Goal: Task Accomplishment & Management: Use online tool/utility

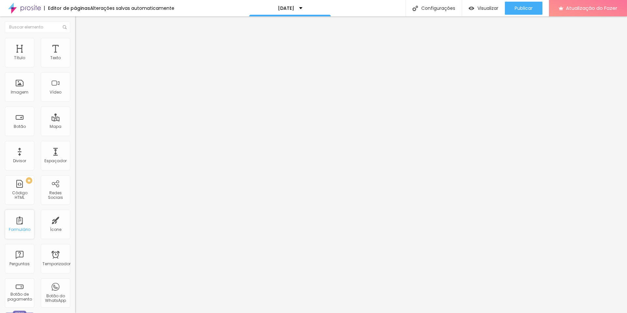
scroll to position [128, 0]
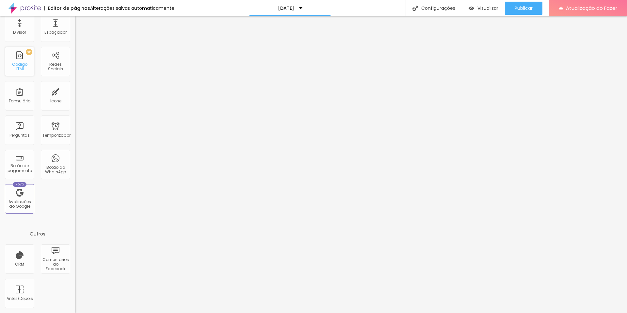
click at [22, 65] on font "Código HTML" at bounding box center [19, 66] width 15 height 10
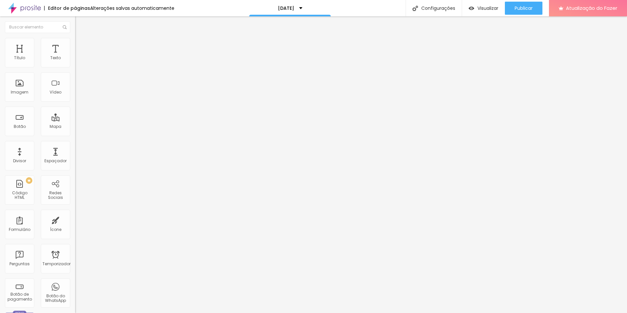
click at [75, 84] on div at bounding box center [112, 82] width 75 height 50
click at [478, 8] on font "Visualizar" at bounding box center [488, 8] width 21 height 7
click at [81, 44] on font "Avançado" at bounding box center [92, 43] width 22 height 6
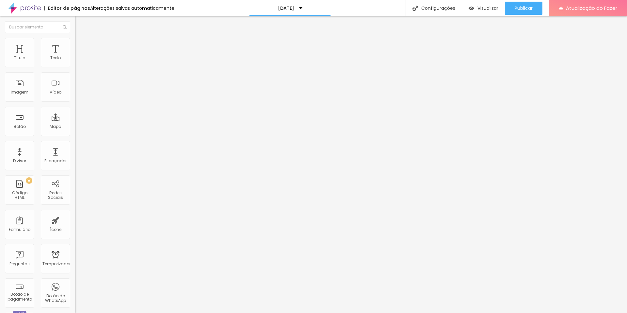
click at [75, 56] on img at bounding box center [77, 54] width 4 height 4
click at [430, 312] on div at bounding box center [313, 320] width 627 height 6
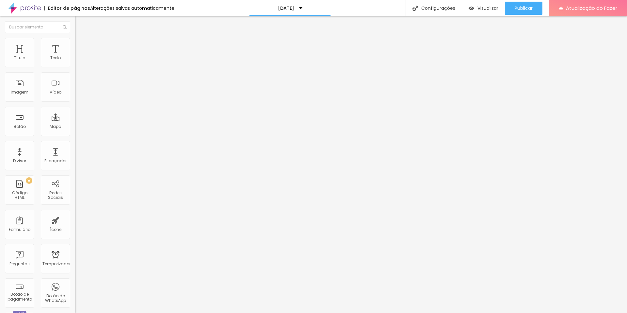
click at [75, 38] on li "Avançado" at bounding box center [112, 41] width 75 height 7
type input "5"
type input "8"
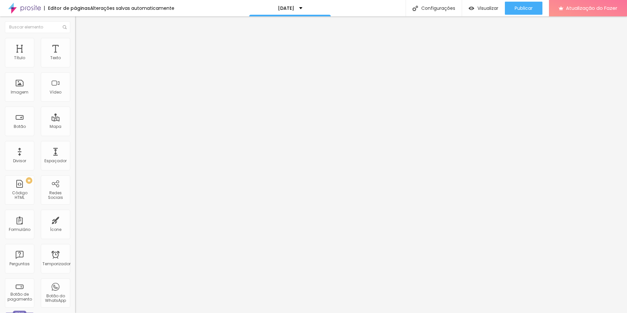
type input "25"
type input "50"
type input "56"
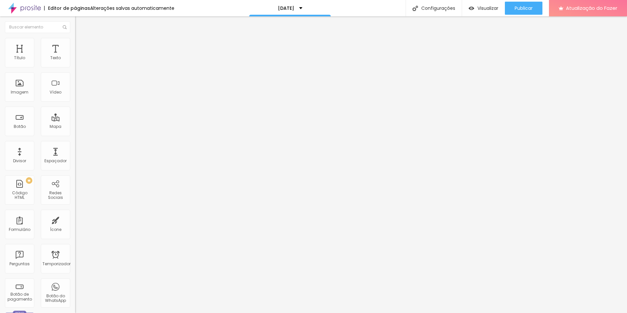
type input "56"
type input "63"
type input "64"
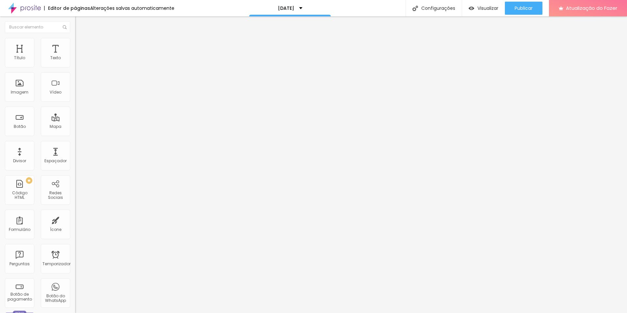
type input "66"
type input "67"
type input "68"
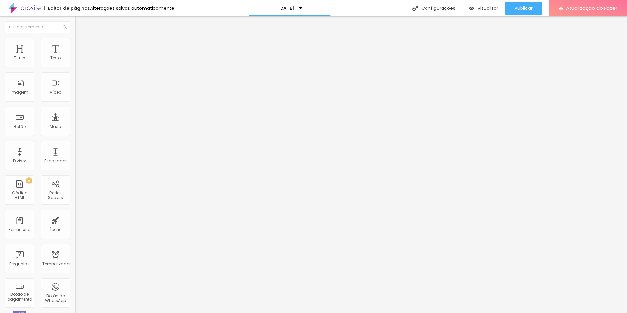
type input "68"
type input "69"
type input "70"
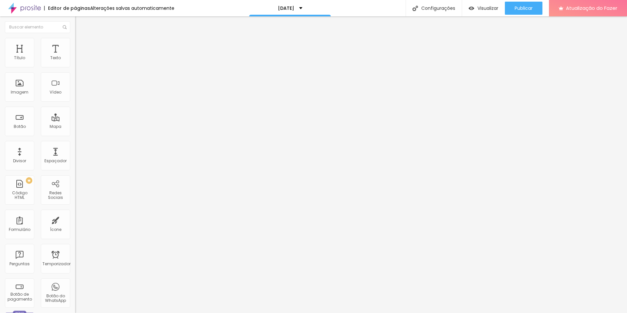
type input "71"
type input "72"
type input "73"
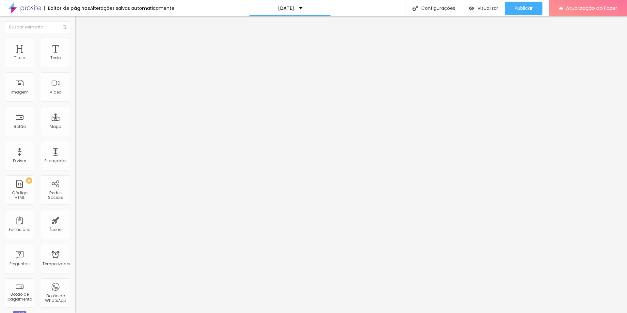
type input "73"
type input "75"
type input "81"
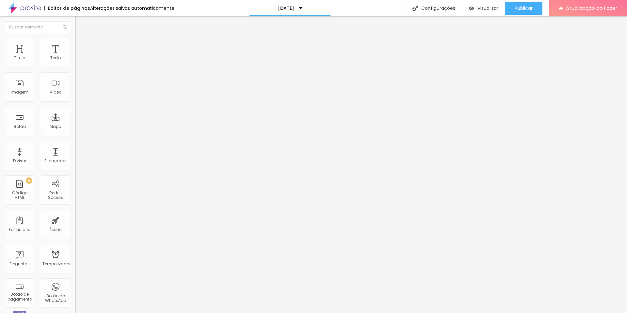
type input "83"
type input "84"
type input "86"
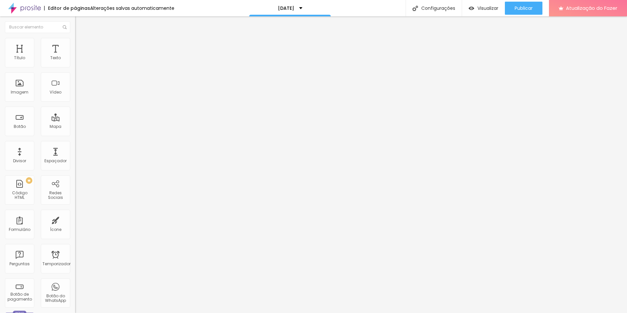
type input "86"
type input "87"
type input "90"
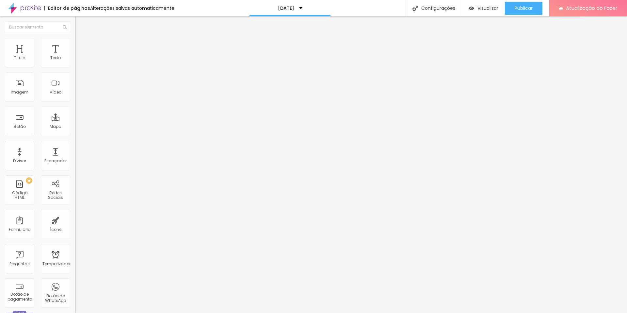
type input "95"
type input "100"
type input "67"
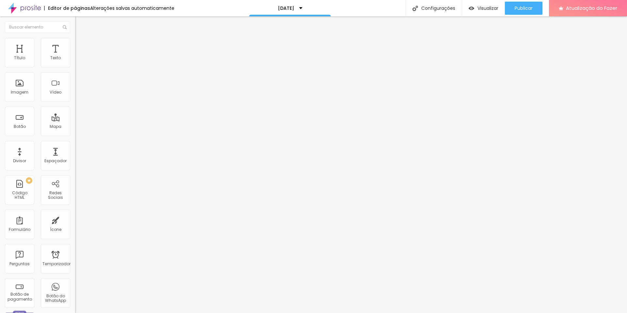
type input "67"
type input "35"
type input "30"
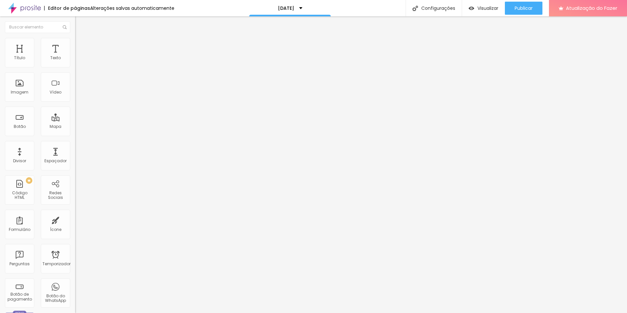
type input "23"
type input "16"
type input "11"
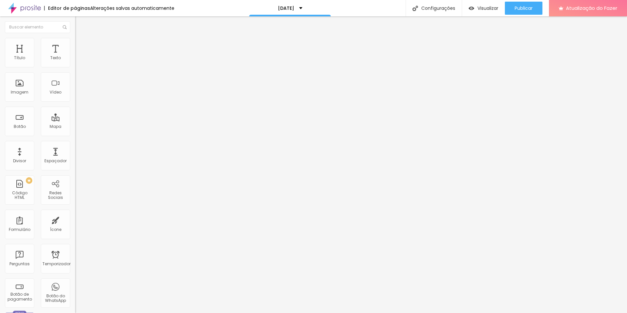
type input "11"
type input "6"
type input "0"
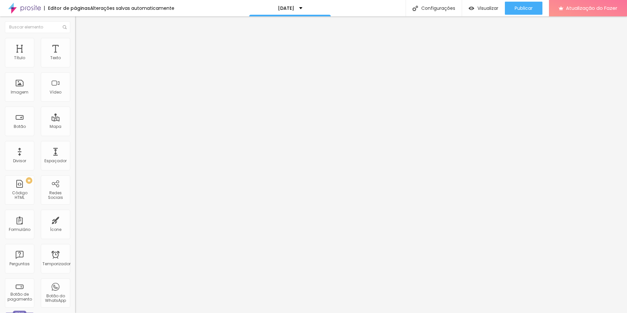
type input "3"
type input "30"
type input "58"
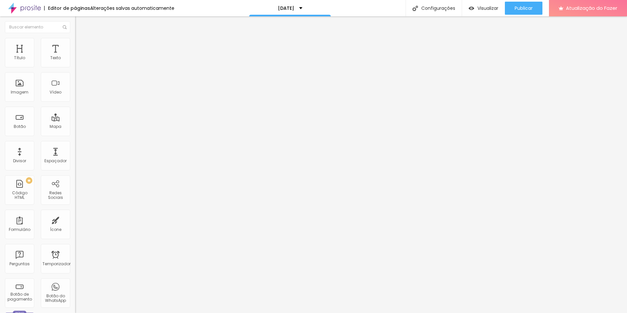
type input "58"
type input "72"
type input "77"
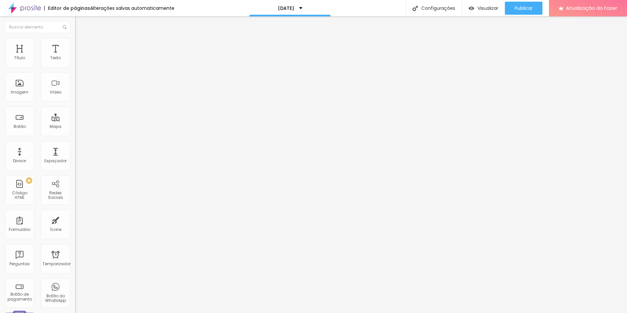
type input "85"
type input "100"
drag, startPoint x: 17, startPoint y: 64, endPoint x: 79, endPoint y: 63, distance: 62.4
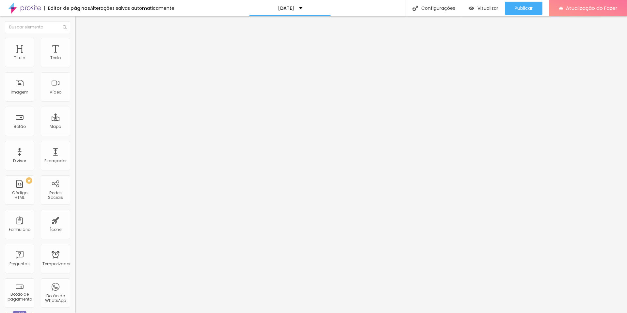
type input "100"
click at [79, 120] on input "range" at bounding box center [96, 122] width 42 height 5
type input "8"
type input "9"
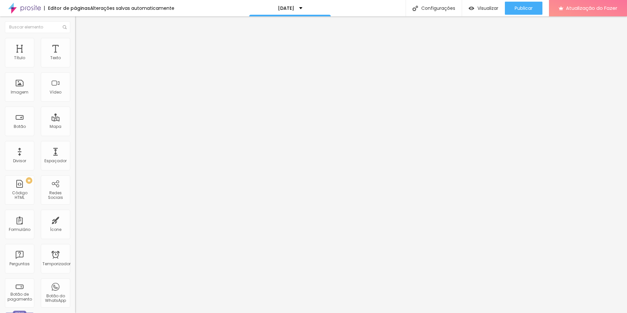
type input "9"
type input "11"
type input "19"
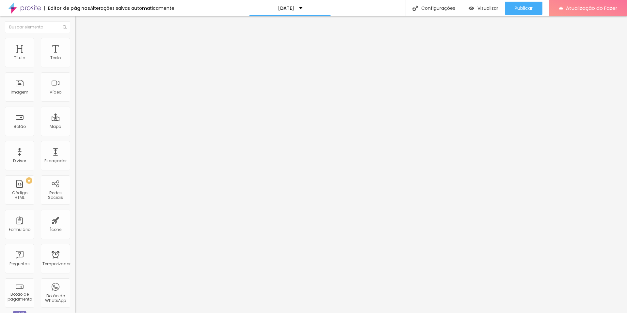
type input "63"
type input "77"
type input "79"
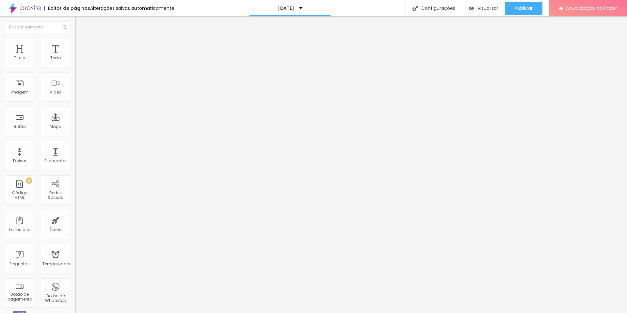
type input "79"
type input "81"
type input "82"
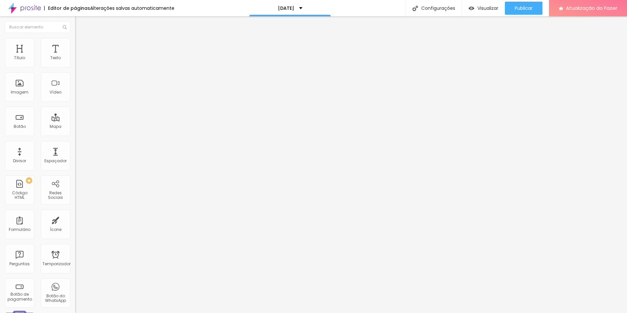
type input "84"
type input "85"
type input "84"
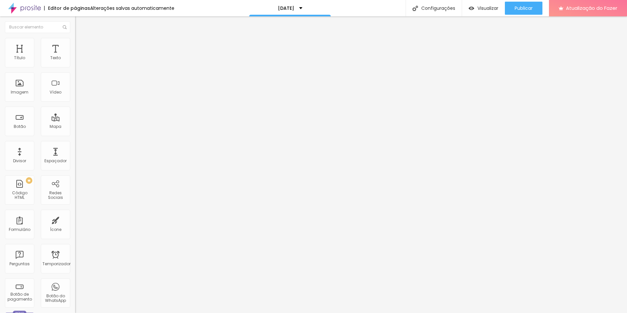
type input "84"
type input "82"
type input "81"
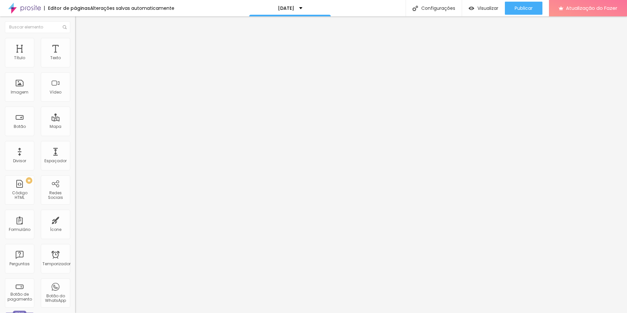
type input "78"
type input "74"
type input "71"
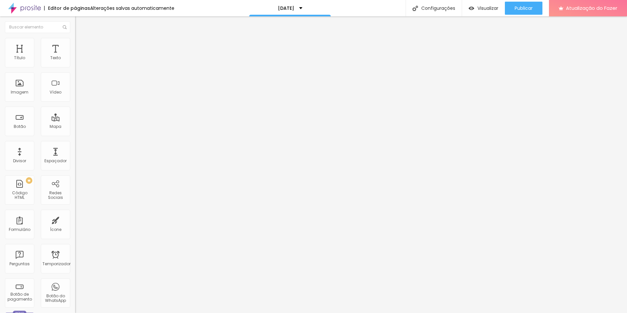
type input "71"
type input "63"
type input "57"
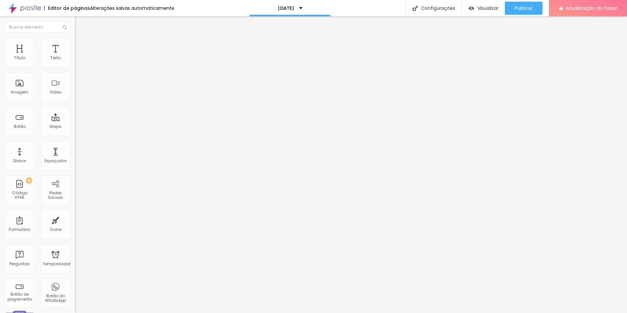
type input "2"
type input "0"
drag, startPoint x: 18, startPoint y: 77, endPoint x: 0, endPoint y: 75, distance: 18.4
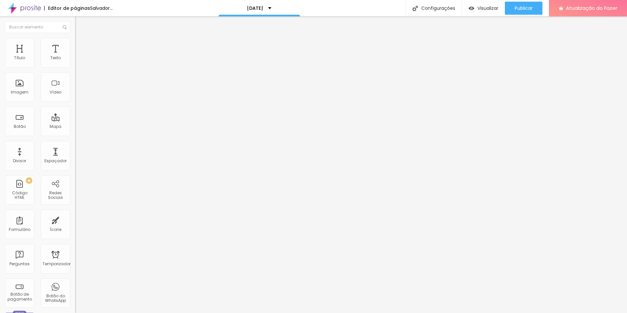
click at [75, 213] on input "range" at bounding box center [96, 215] width 42 height 5
click at [80, 24] on img "button" at bounding box center [82, 23] width 5 height 5
click at [20, 60] on font "Título" at bounding box center [19, 58] width 11 height 6
click at [75, 45] on ul "Conteúdo Estilo Avançado" at bounding box center [112, 41] width 75 height 20
click at [81, 44] on font "Estilo" at bounding box center [86, 43] width 10 height 6
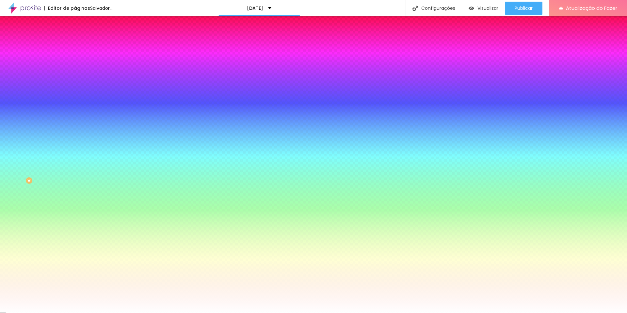
click at [81, 46] on font "Avançado" at bounding box center [92, 49] width 22 height 6
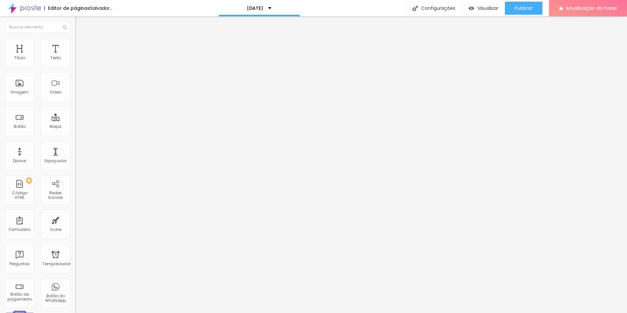
click at [75, 38] on li "Conteúdo" at bounding box center [112, 34] width 75 height 7
click at [75, 44] on li "Avançado" at bounding box center [112, 47] width 75 height 7
click at [75, 147] on input "text" at bounding box center [114, 150] width 78 height 7
paste input "<!LOREMIP dolo> <sita cons="ad-EL"> <sedd> <eius tempori="utl-8" /> <etdo magn=…"
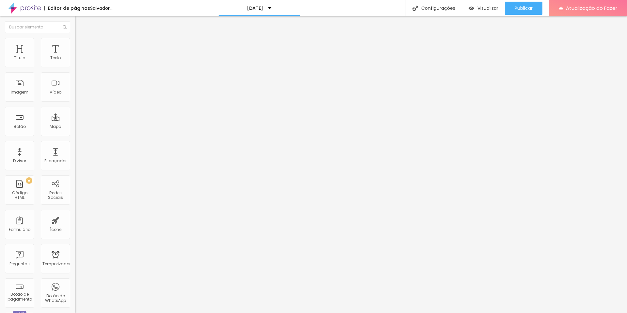
type input "<!LOREMIP dolo> <sita cons="ad-EL"> <sedd> <eius tempori="utl-8" /> <etdo magn=…"
click at [25, 183] on div "PREMIUM Código HTML" at bounding box center [19, 189] width 29 height 29
click at [75, 90] on div at bounding box center [112, 82] width 75 height 50
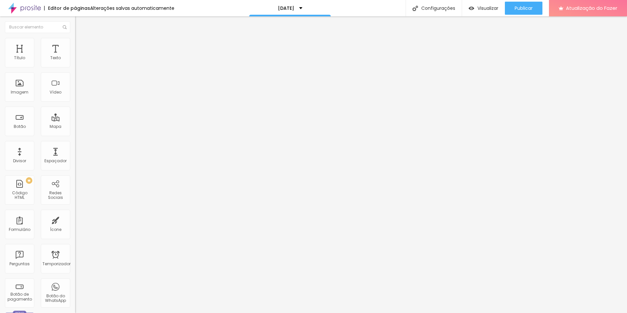
click at [75, 92] on div "<! DOCTYPE html > < html lang = "pt-BR" > < cabeça > < meta conjunto de caracte…" at bounding box center [320, 79] width 490 height 45
click at [75, 88] on div "<! DOCTYPE html > < html lang = "pt-BR" > < cabeça > < meta conjunto de caracte…" at bounding box center [320, 79] width 490 height 45
click at [75, 100] on div "<! DOCTYPE html > < html lang = "pt-BR" > < cabeça > < meta conjunto de caracte…" at bounding box center [320, 79] width 490 height 45
click at [75, 164] on div "Editar nulo Conteúdo Avançado Código HTML 17609 caracteres <! DOCTYPE html > < …" at bounding box center [112, 164] width 75 height 296
click at [75, 91] on div "Editar nulo Conteúdo Avançado Código HTML 17609 caracteres <! DOCTYPE html > < …" at bounding box center [112, 164] width 75 height 296
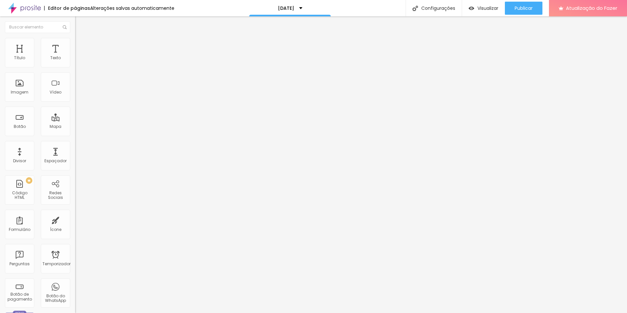
click at [75, 103] on div "Editar nulo Conteúdo Avançado Código HTML 17609 caracteres <! DOCTYPE html > < …" at bounding box center [112, 164] width 75 height 296
click at [75, 117] on div "Editar nulo Conteúdo Avançado Código HTML 17609 caracteres <! DOCTYPE html > < …" at bounding box center [112, 164] width 75 height 296
click at [21, 184] on div "PREMIUM Código HTML" at bounding box center [19, 189] width 29 height 29
click at [75, 93] on div "1 2 3 4 5 6 7 8 9" at bounding box center [278, 79] width 406 height 45
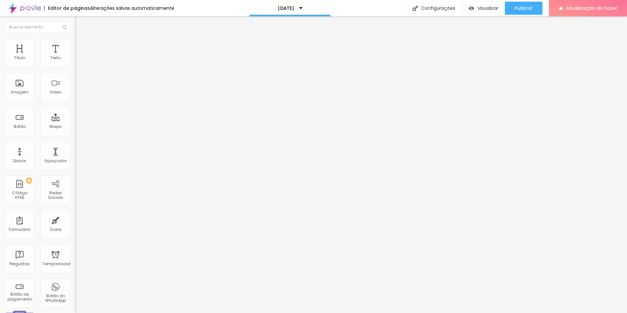
click at [75, 83] on div at bounding box center [112, 82] width 75 height 50
click at [18, 188] on div "PREMIUM Código HTML" at bounding box center [19, 189] width 29 height 29
click at [75, 85] on div "1 2 3 4 5 6 7 8 9" at bounding box center [278, 79] width 406 height 45
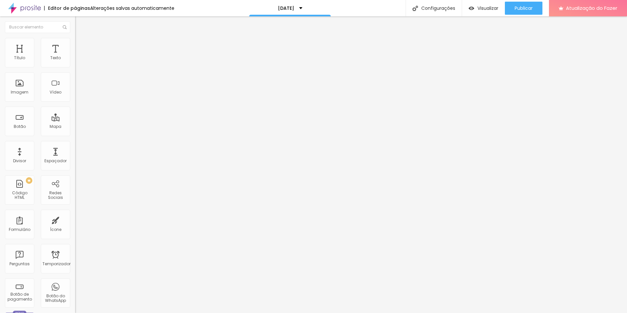
click at [75, 56] on img at bounding box center [77, 54] width 4 height 4
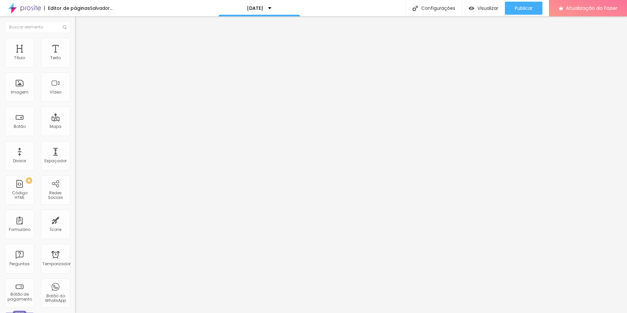
click at [478, 9] on font "Visualizar" at bounding box center [488, 8] width 21 height 7
click at [75, 88] on div "<!-- [se lt IE 7]> <html class="no-js lt-ie9 lt-ie8 lt-ie7" lang=""> <![endif] …" at bounding box center [278, 79] width 406 height 45
click at [75, 95] on div at bounding box center [112, 82] width 75 height 50
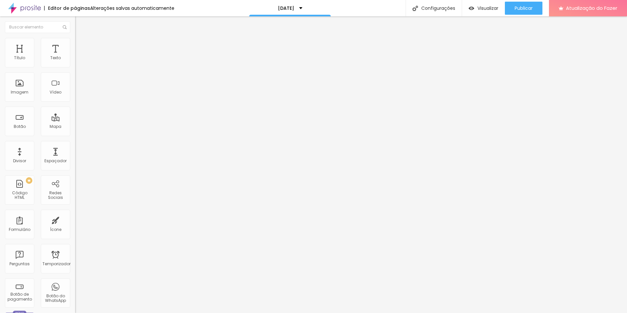
scroll to position [59, 0]
click at [75, 56] on img at bounding box center [77, 54] width 4 height 4
drag, startPoint x: 345, startPoint y: 88, endPoint x: 209, endPoint y: 82, distance: 135.7
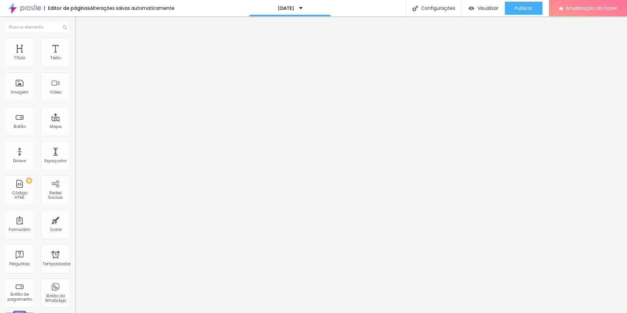
scroll to position [353, 0]
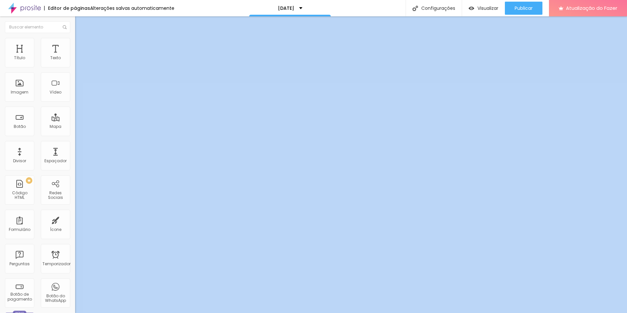
drag, startPoint x: 67, startPoint y: 112, endPoint x: 70, endPoint y: 119, distance: 8.0
click at [75, 76] on div "Código HTML 0 caracteres 1 < link rel = "ícone de atalho" type = "image/x-icon"…" at bounding box center [112, 60] width 75 height 32
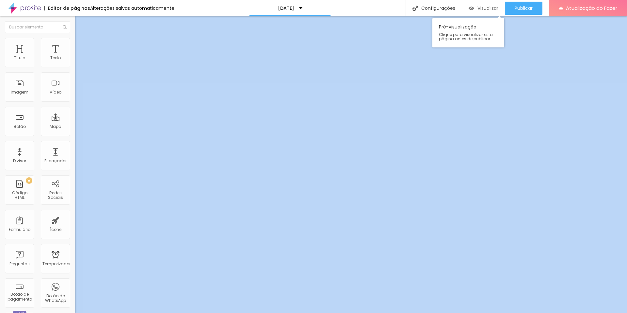
click at [479, 8] on font "Visualizar" at bounding box center [488, 8] width 21 height 7
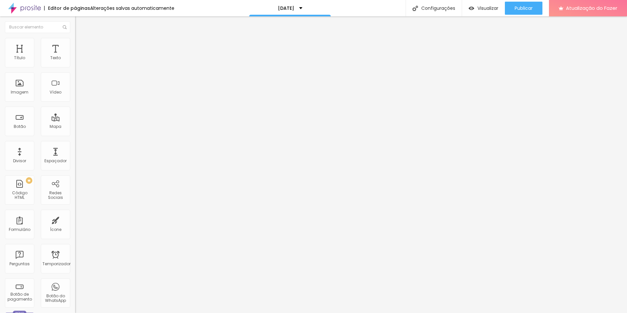
click at [81, 44] on font "Avançado" at bounding box center [92, 43] width 22 height 6
click at [75, 38] on li "Conteúdo" at bounding box center [112, 34] width 75 height 7
click at [75, 66] on div at bounding box center [112, 63] width 75 height 5
click at [75, 41] on img at bounding box center [78, 41] width 6 height 6
click at [75, 37] on img at bounding box center [78, 34] width 6 height 6
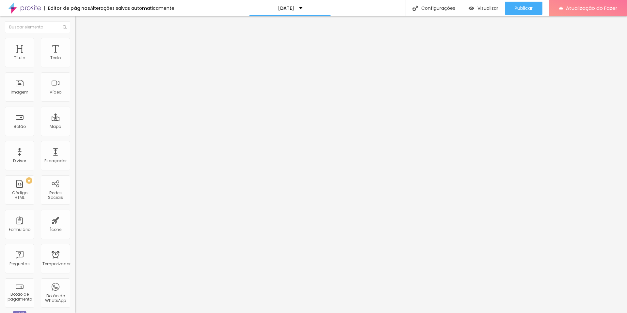
click at [80, 23] on img "button" at bounding box center [82, 23] width 5 height 5
click at [41, 26] on input "text" at bounding box center [37, 27] width 65 height 12
click at [51, 29] on input "text" at bounding box center [37, 27] width 65 height 12
click at [443, 8] on font "Configurações" at bounding box center [438, 8] width 34 height 7
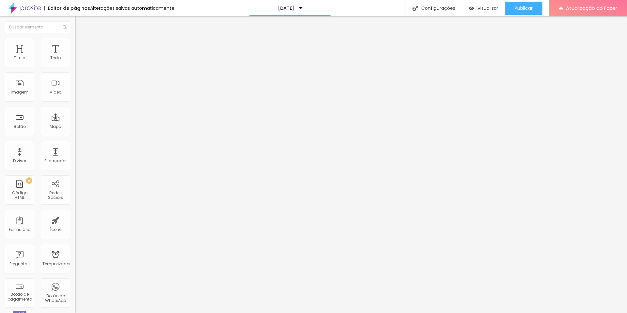
click at [435, 312] on div at bounding box center [313, 320] width 627 height 6
click at [28, 8] on img at bounding box center [24, 8] width 33 height 16
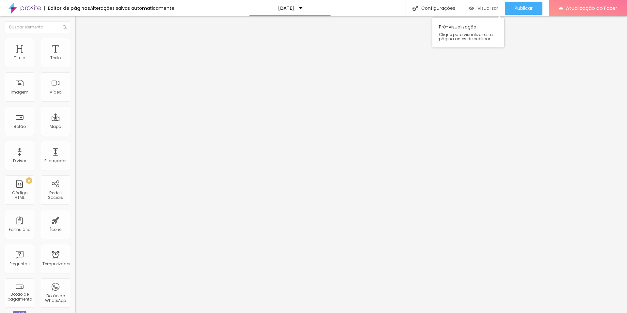
click at [481, 8] on font "Visualizar" at bounding box center [488, 8] width 21 height 7
